Goal: Task Accomplishment & Management: Use online tool/utility

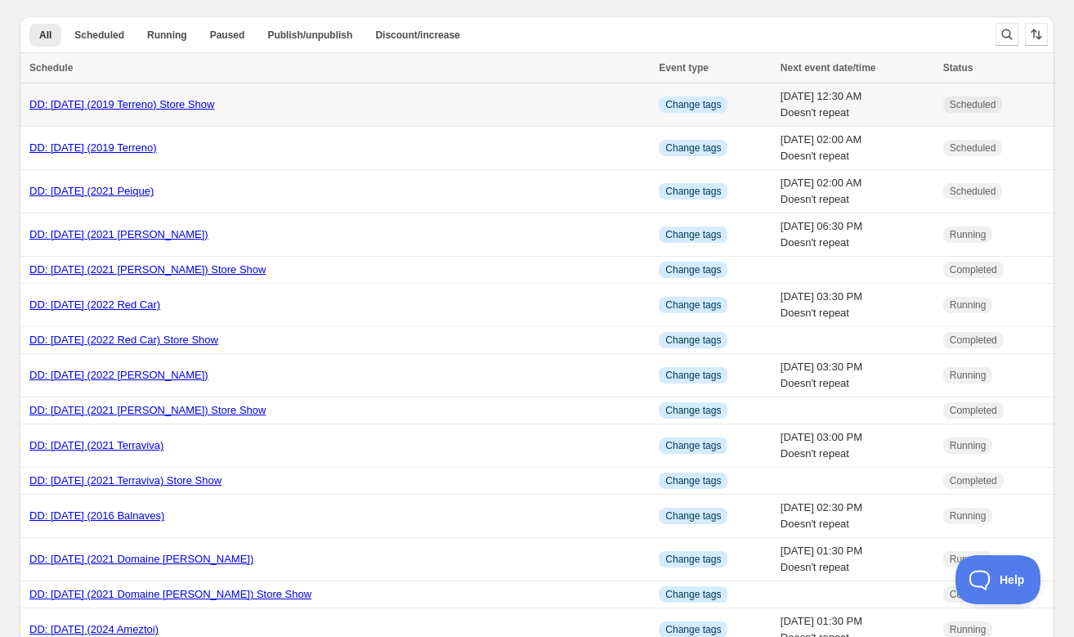
click at [104, 103] on link "DD: [DATE] (2019 Terreno) Store Show" at bounding box center [121, 104] width 185 height 12
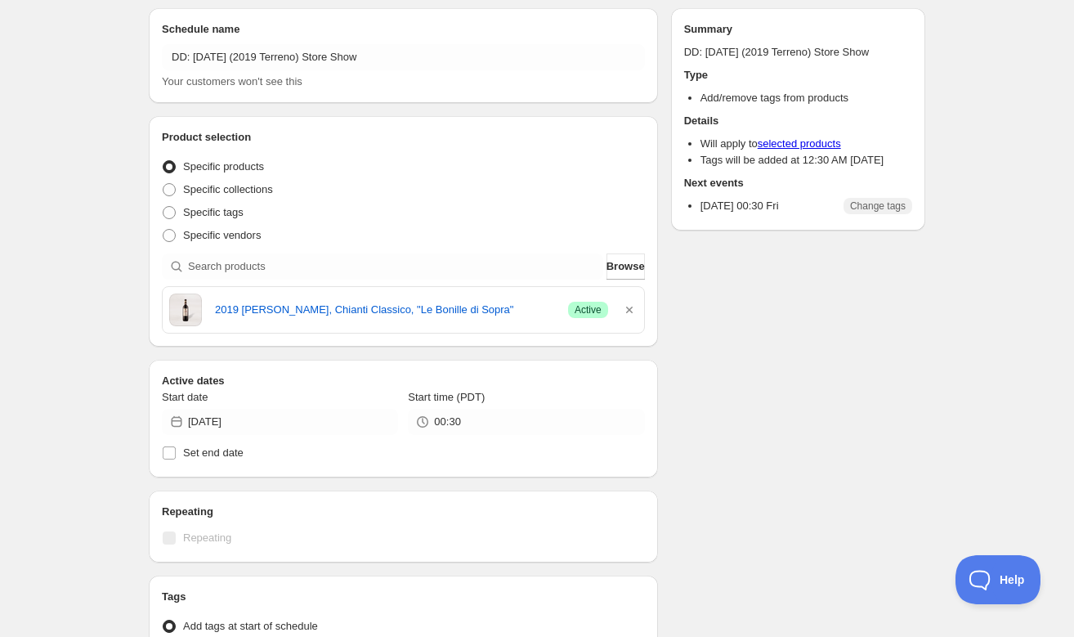
scroll to position [56, 0]
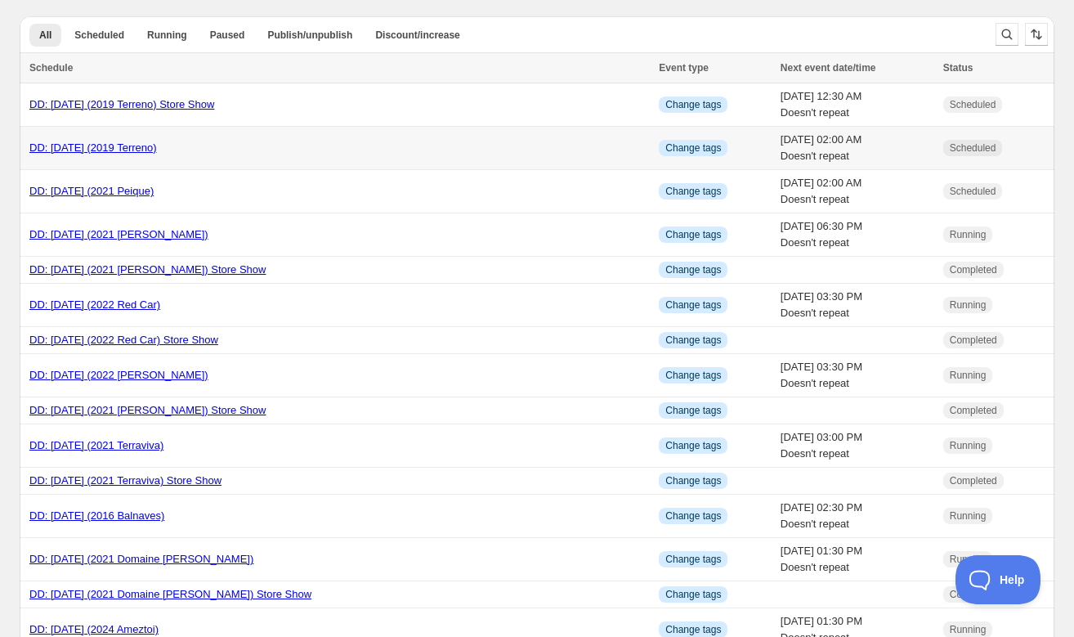
click at [96, 150] on link "DD: [DATE] (2019 Terreno)" at bounding box center [93, 147] width 128 height 12
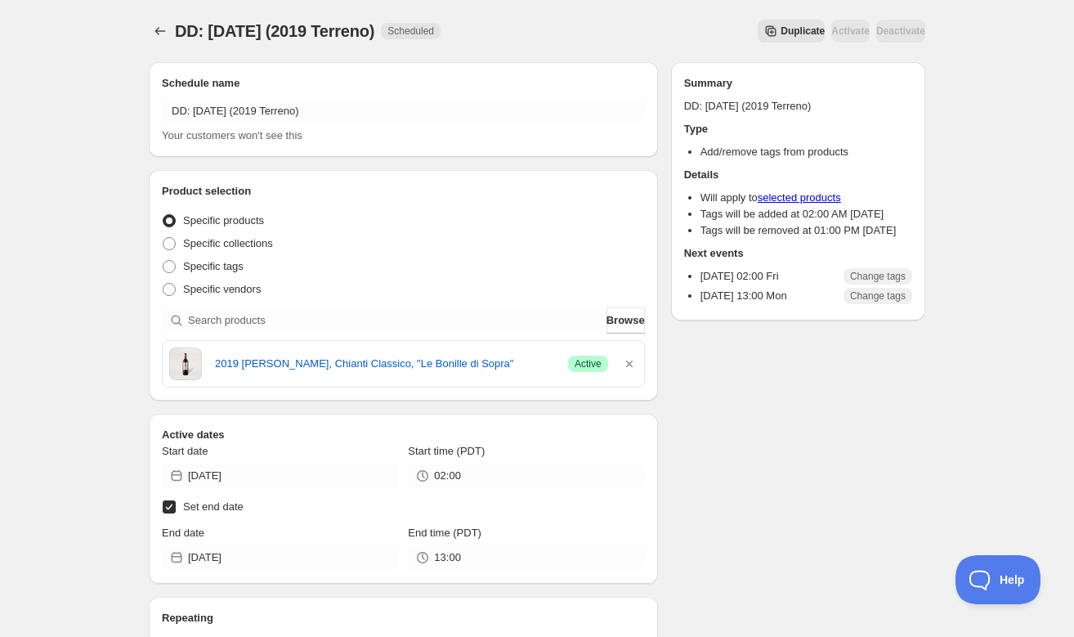
click at [246, 27] on span "DD: [DATE] (2019 Terreno)" at bounding box center [274, 31] width 199 height 18
click at [244, 22] on span "DD: [DATE] (2019 Terreno)" at bounding box center [274, 31] width 199 height 18
click at [245, 30] on span "DD: [DATE] (2019 Terreno)" at bounding box center [274, 31] width 199 height 18
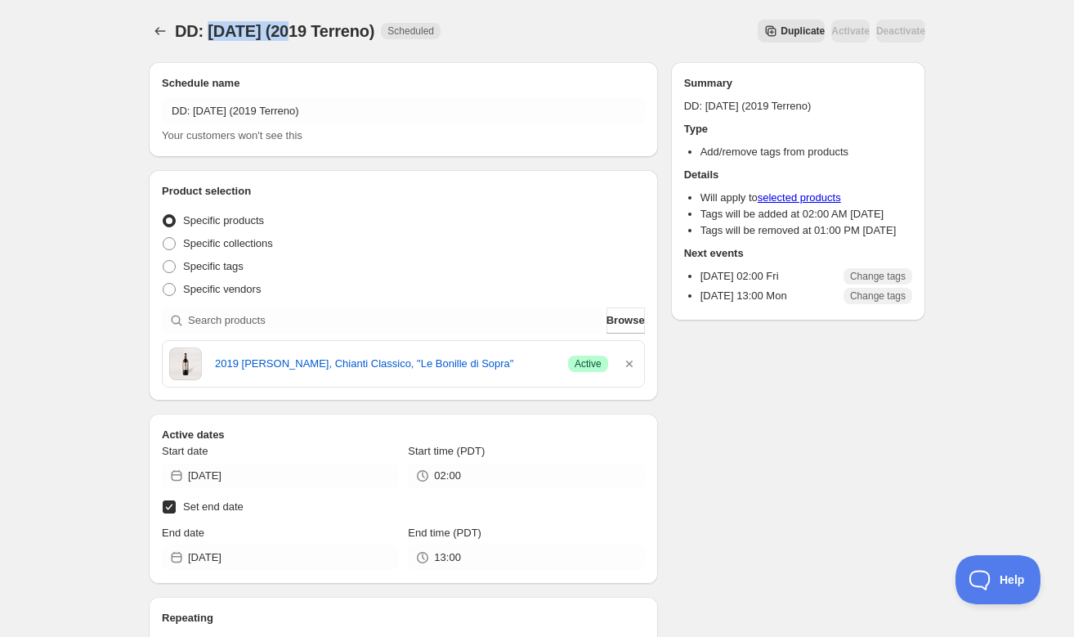
click at [245, 28] on span "DD: [DATE] (2019 Terreno)" at bounding box center [274, 31] width 199 height 18
